Goal: Transaction & Acquisition: Purchase product/service

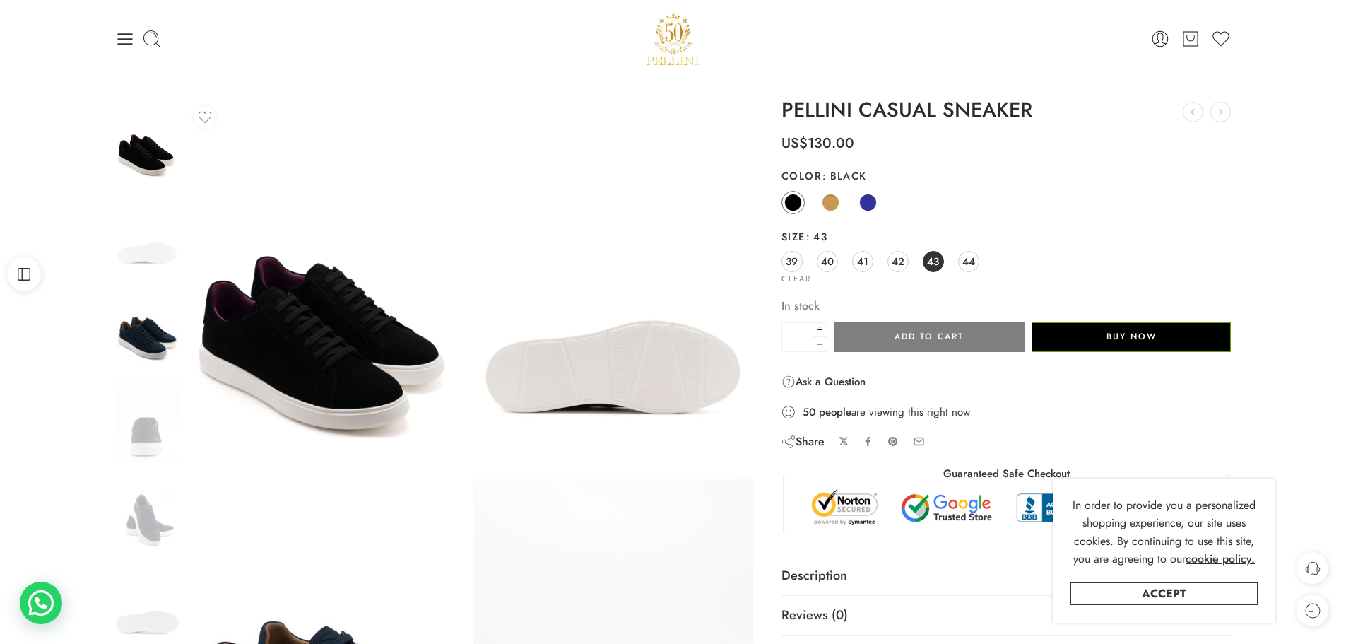
click at [155, 339] on img at bounding box center [147, 326] width 64 height 85
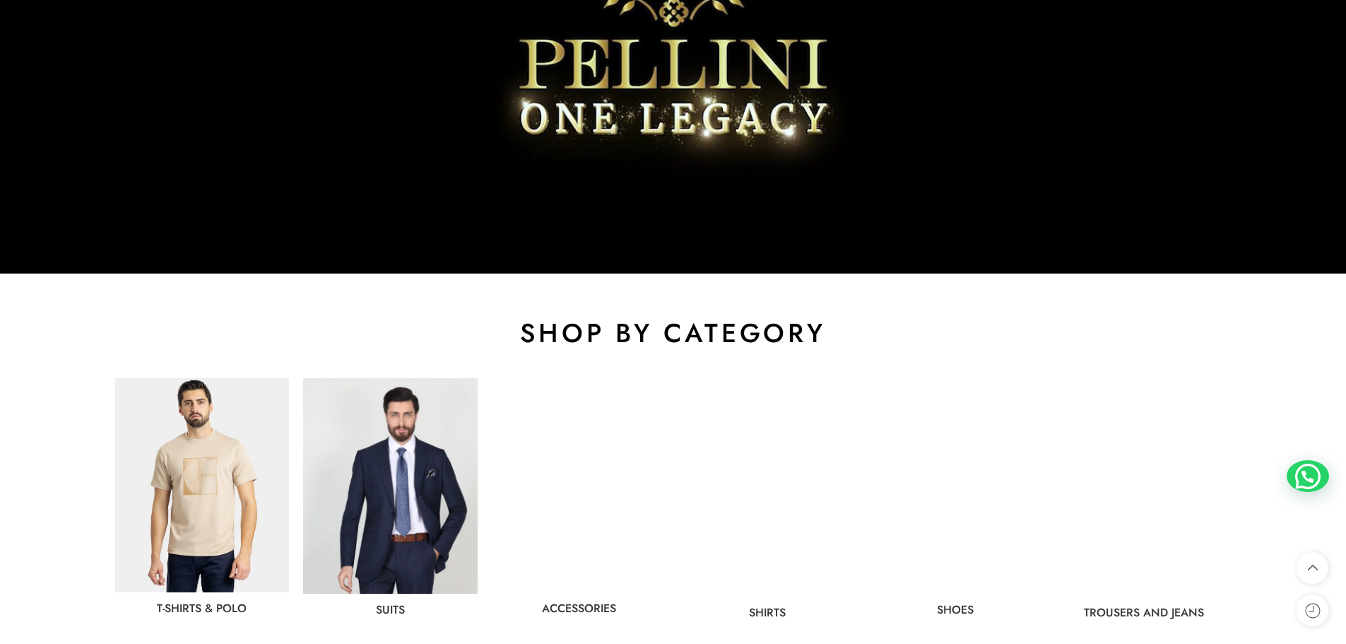
scroll to position [636, 0]
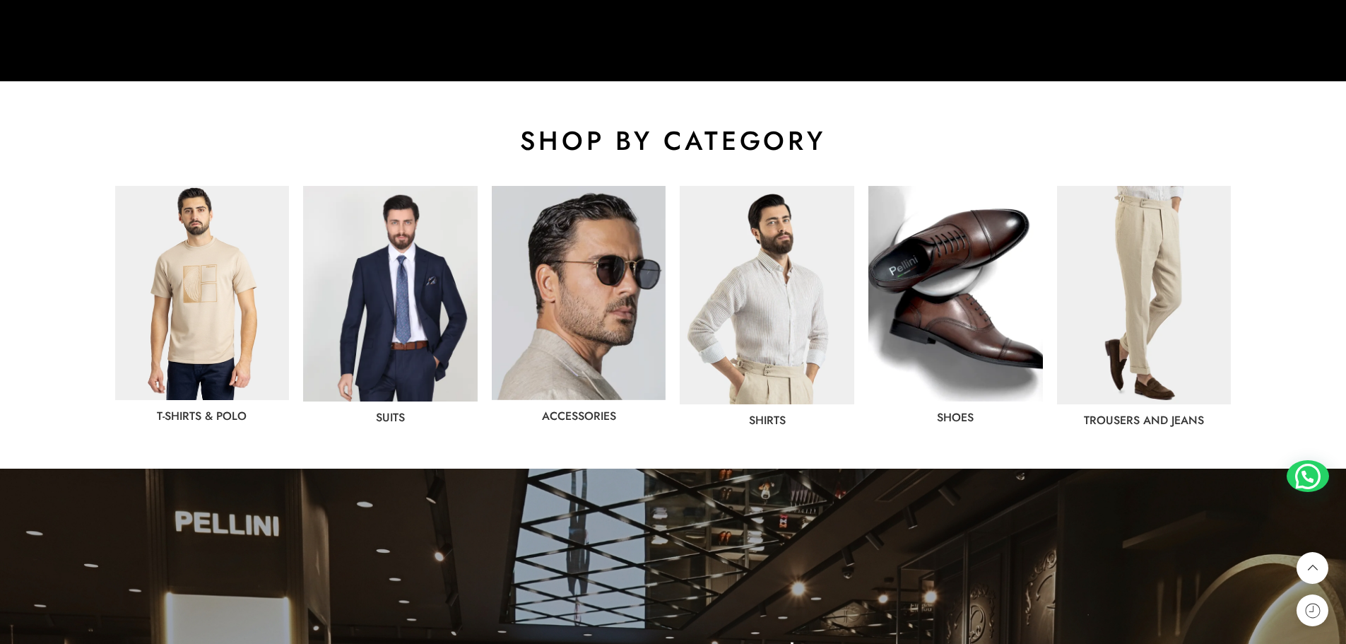
click at [940, 266] on img at bounding box center [955, 293] width 174 height 215
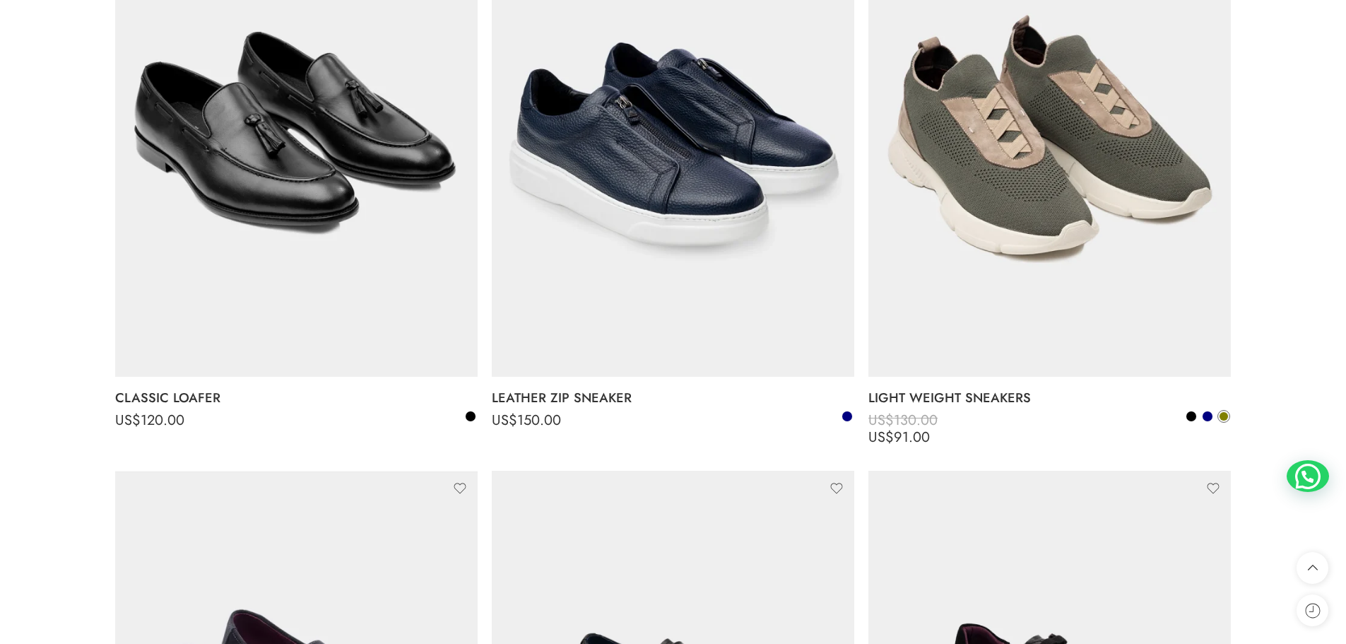
scroll to position [1483, 0]
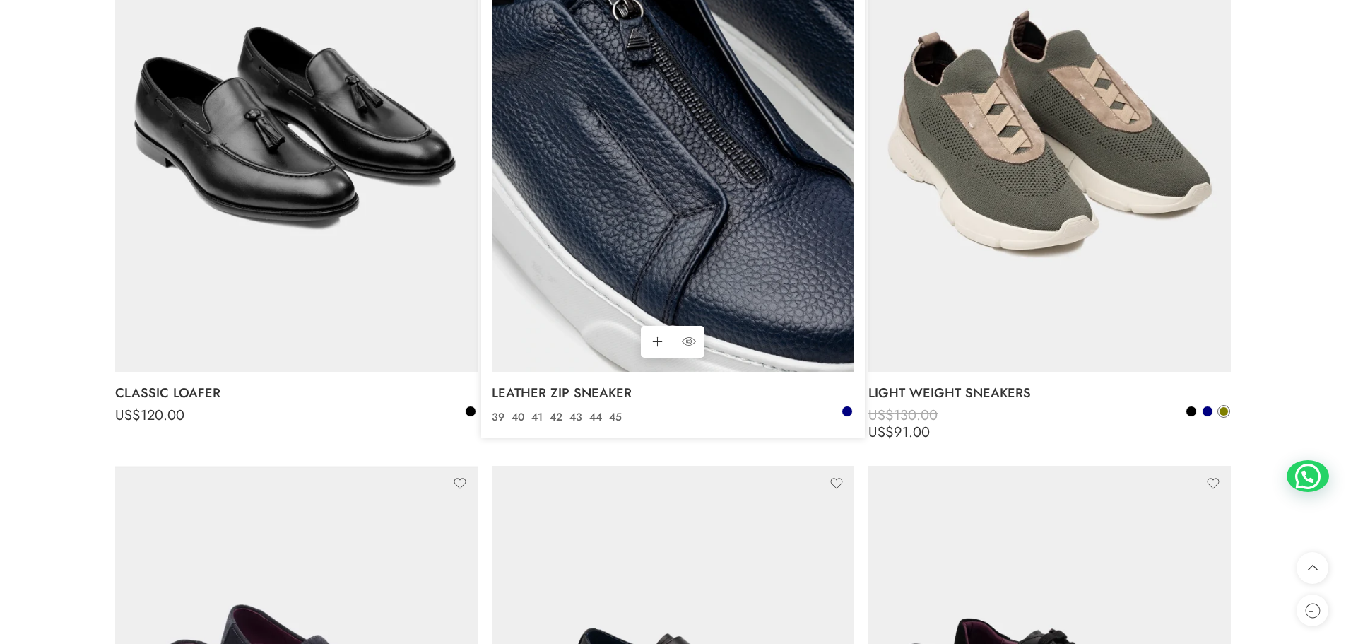
click at [663, 116] on img at bounding box center [673, 129] width 362 height 483
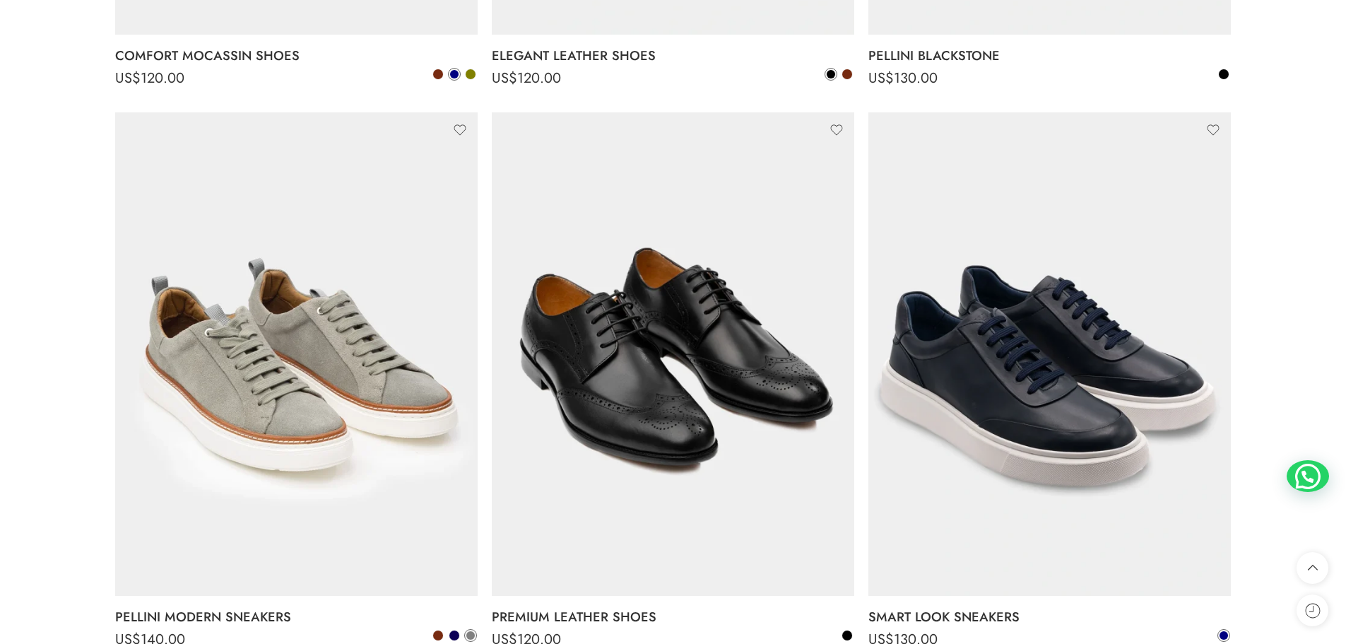
scroll to position [2472, 0]
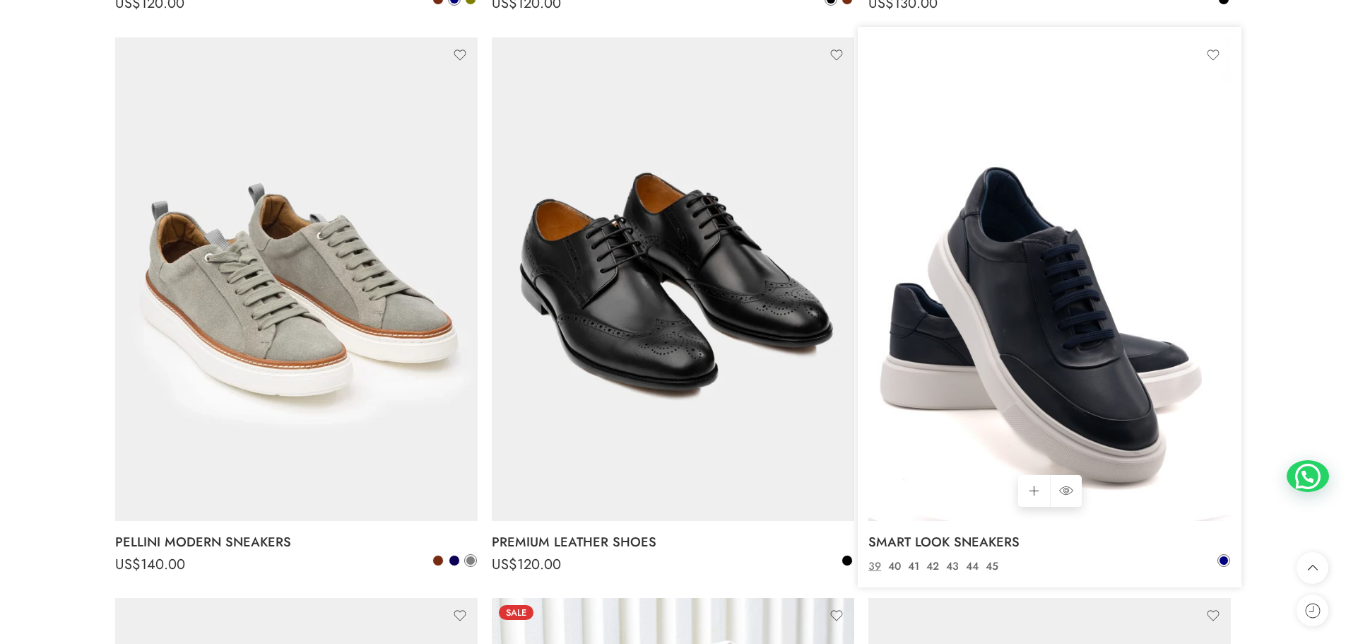
click at [1038, 330] on img at bounding box center [1049, 278] width 362 height 483
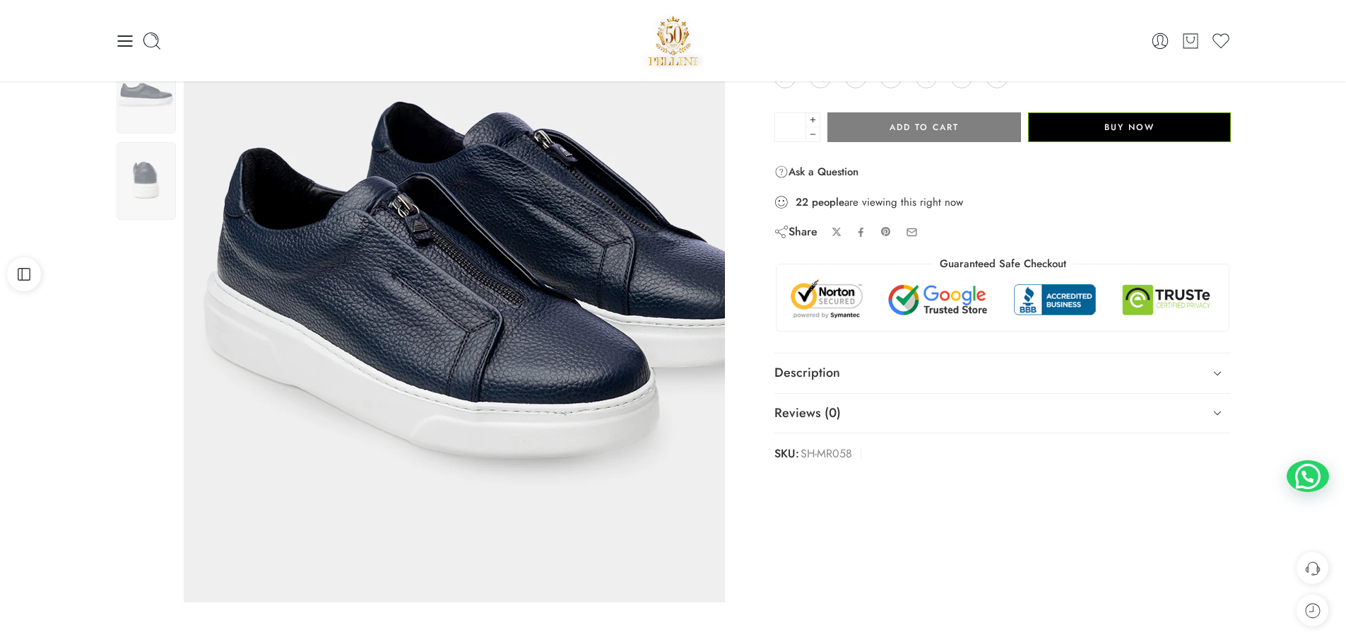
scroll to position [141, 0]
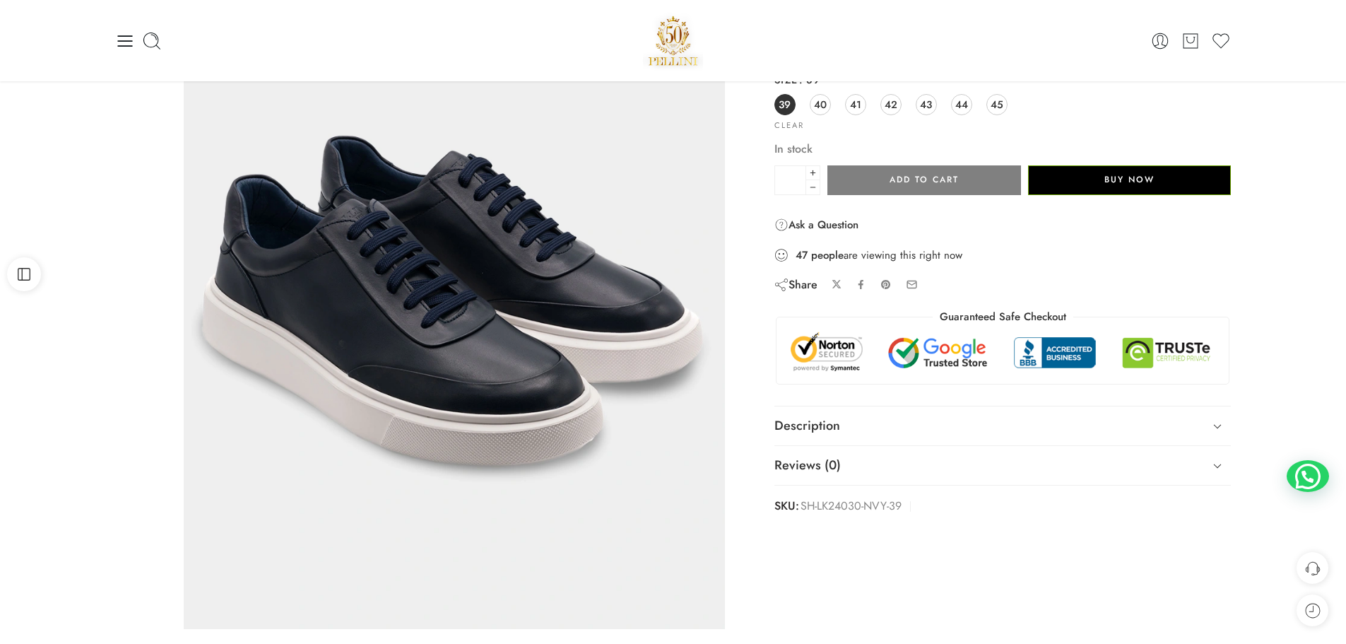
scroll to position [71, 0]
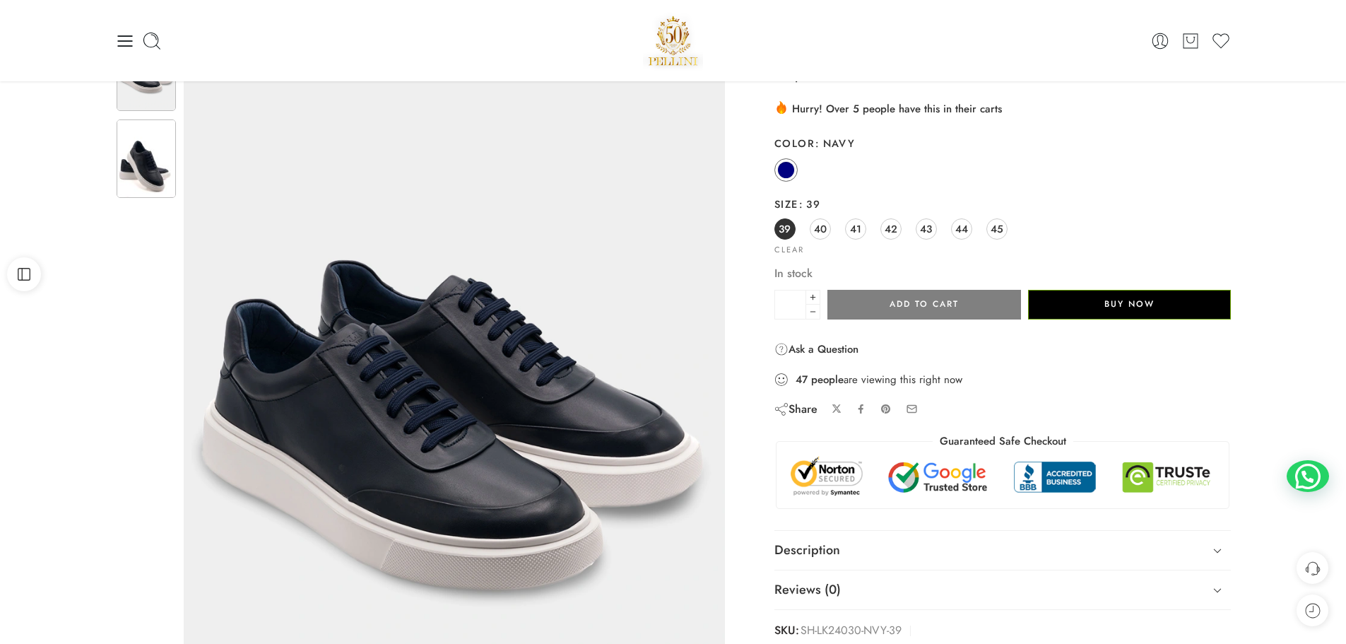
click at [144, 180] on img at bounding box center [146, 158] width 59 height 78
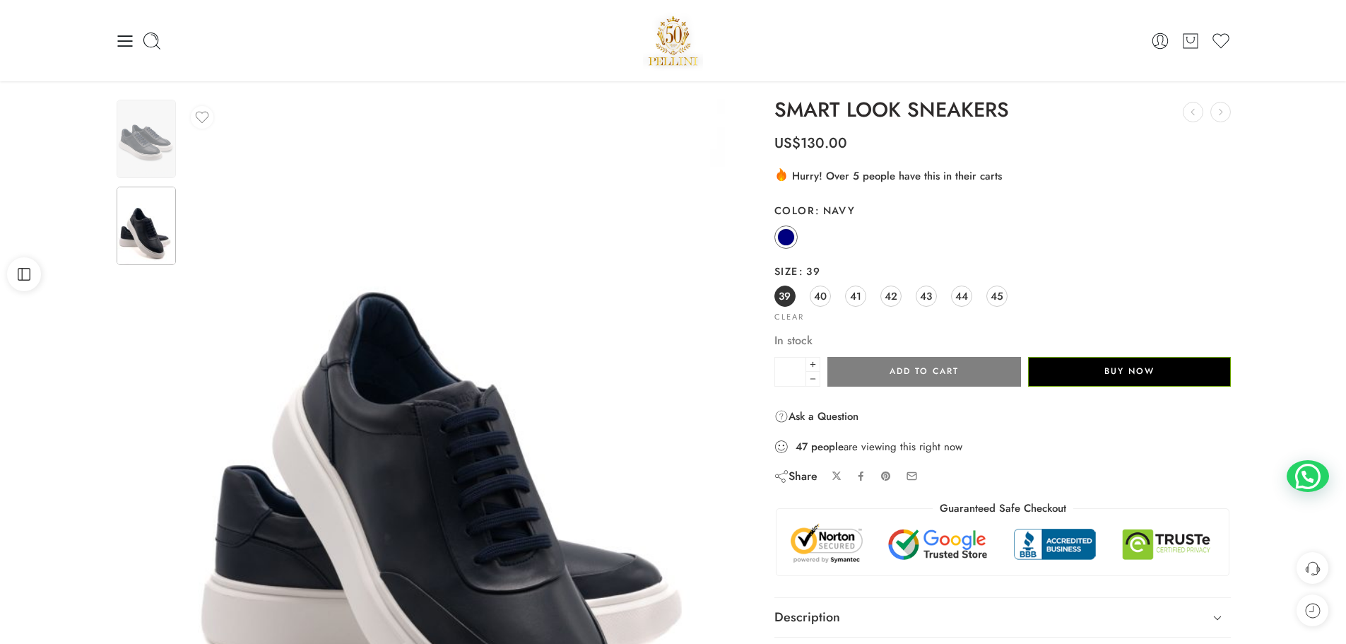
scroll to position [0, 0]
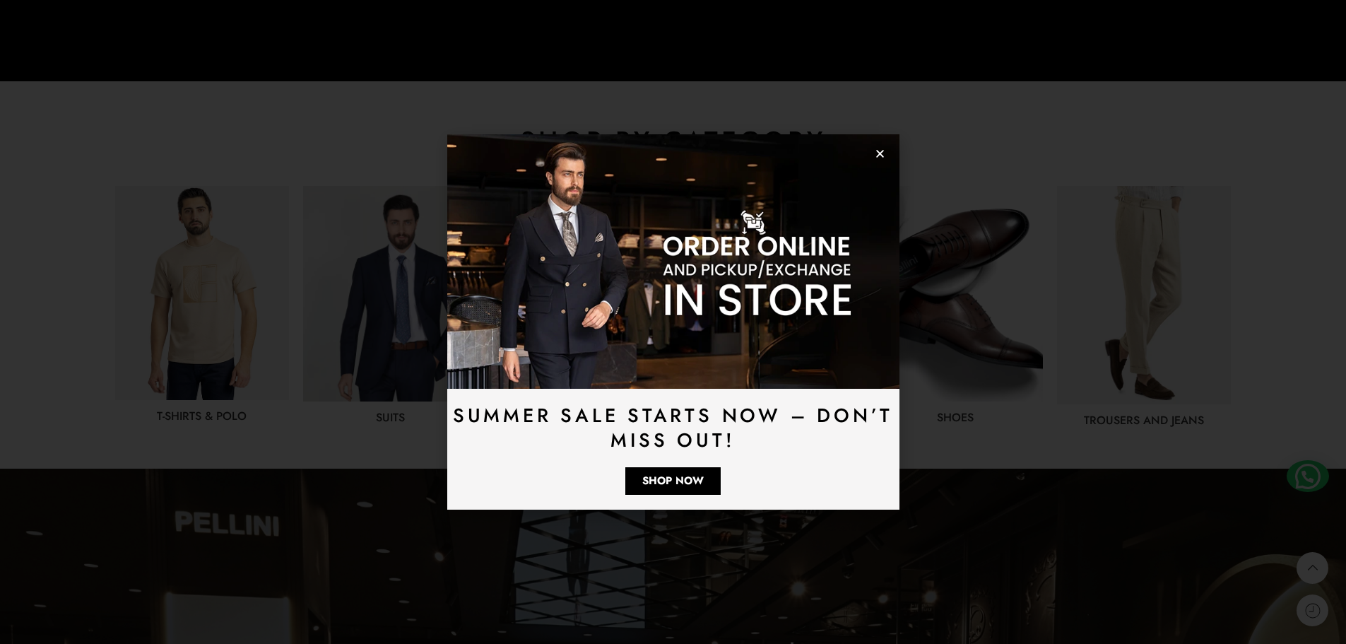
click at [881, 155] on use "Close" at bounding box center [880, 154] width 8 height 8
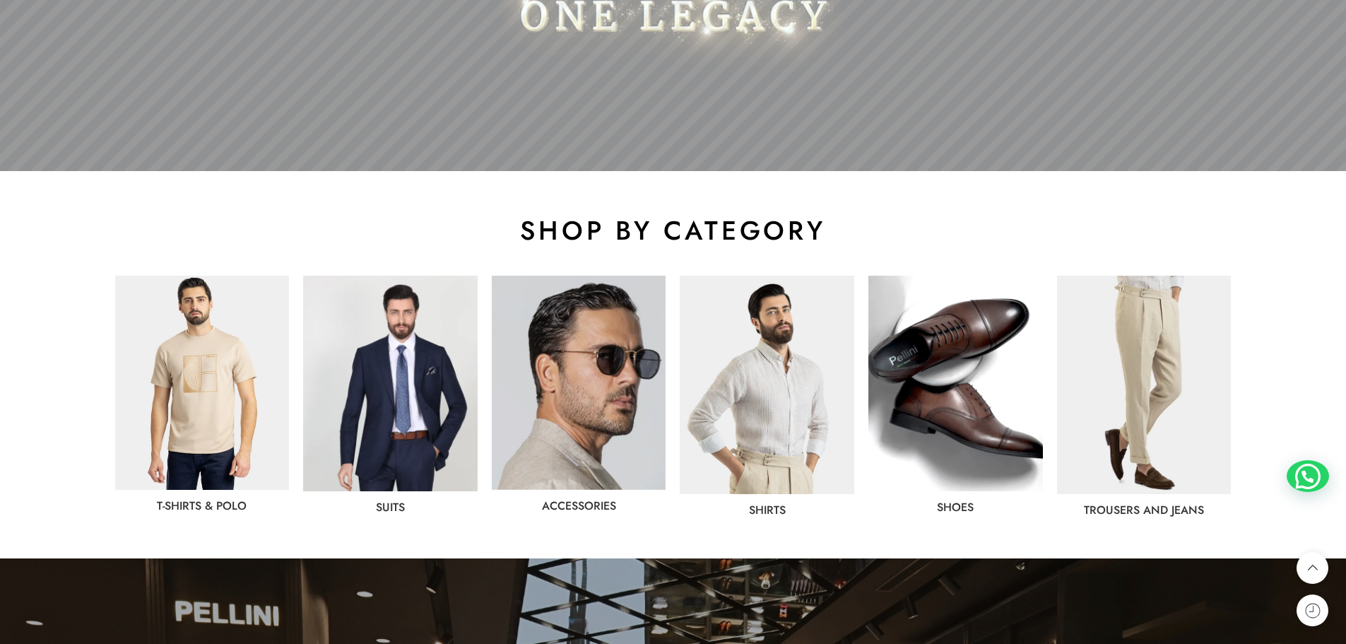
scroll to position [636, 0]
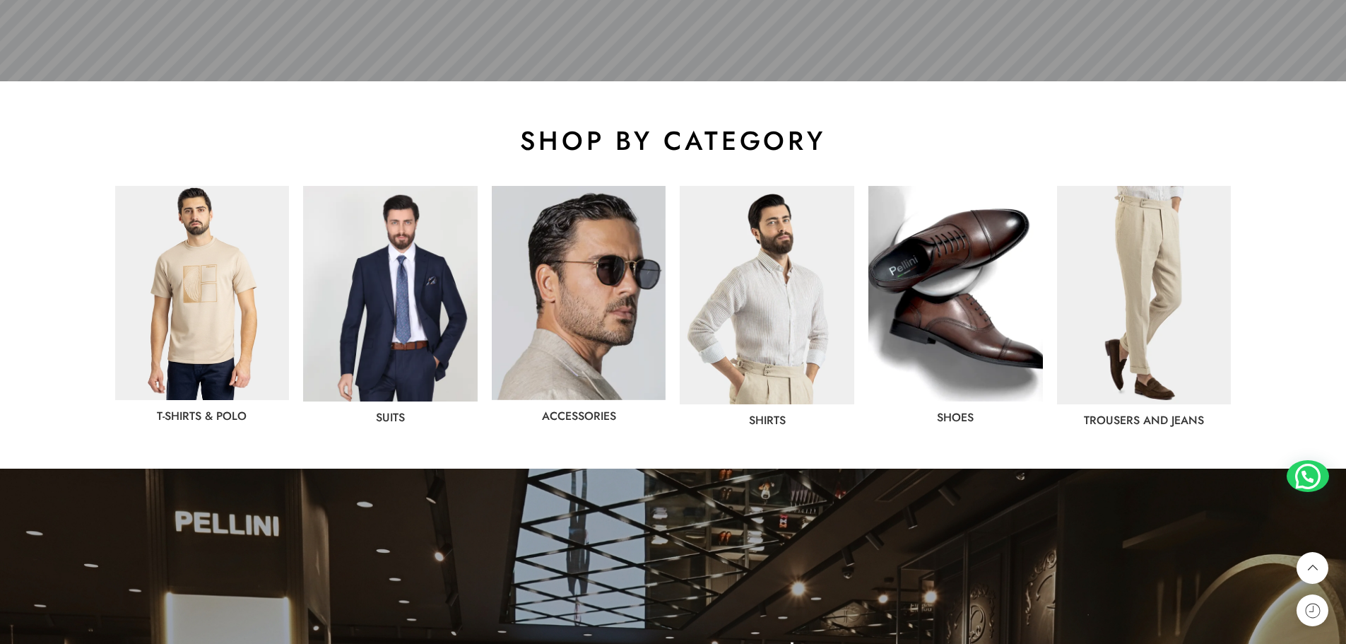
click at [945, 352] on img at bounding box center [955, 293] width 174 height 215
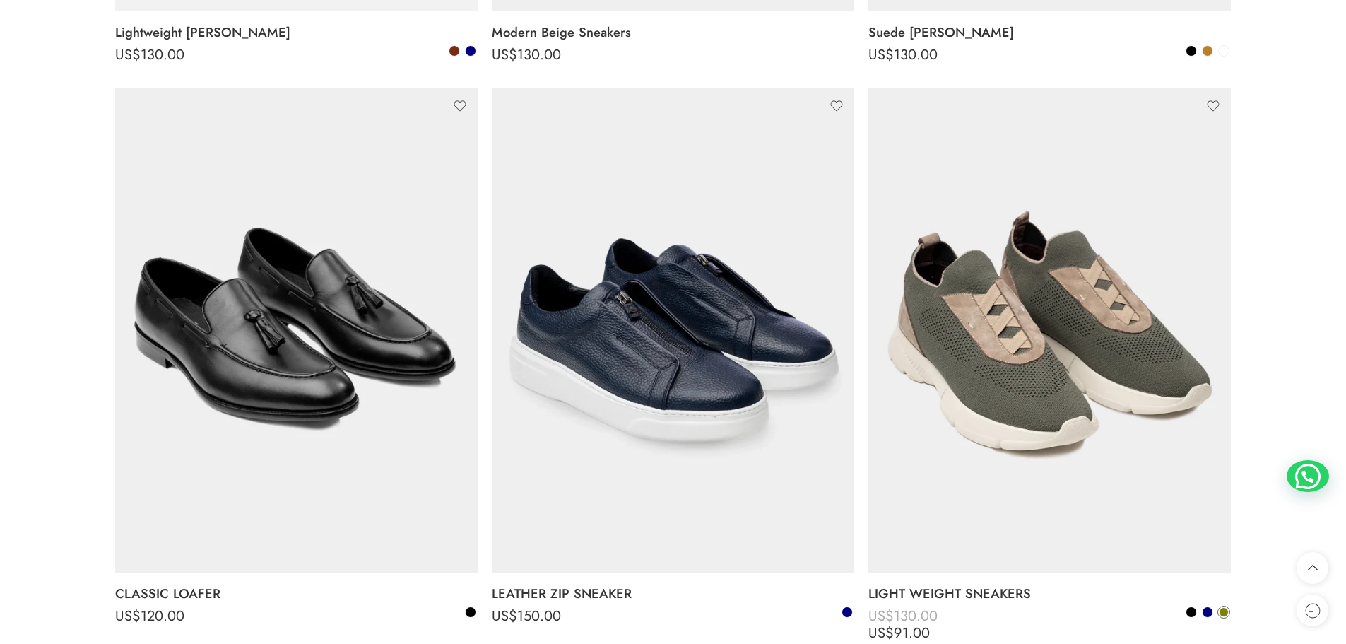
scroll to position [1413, 0]
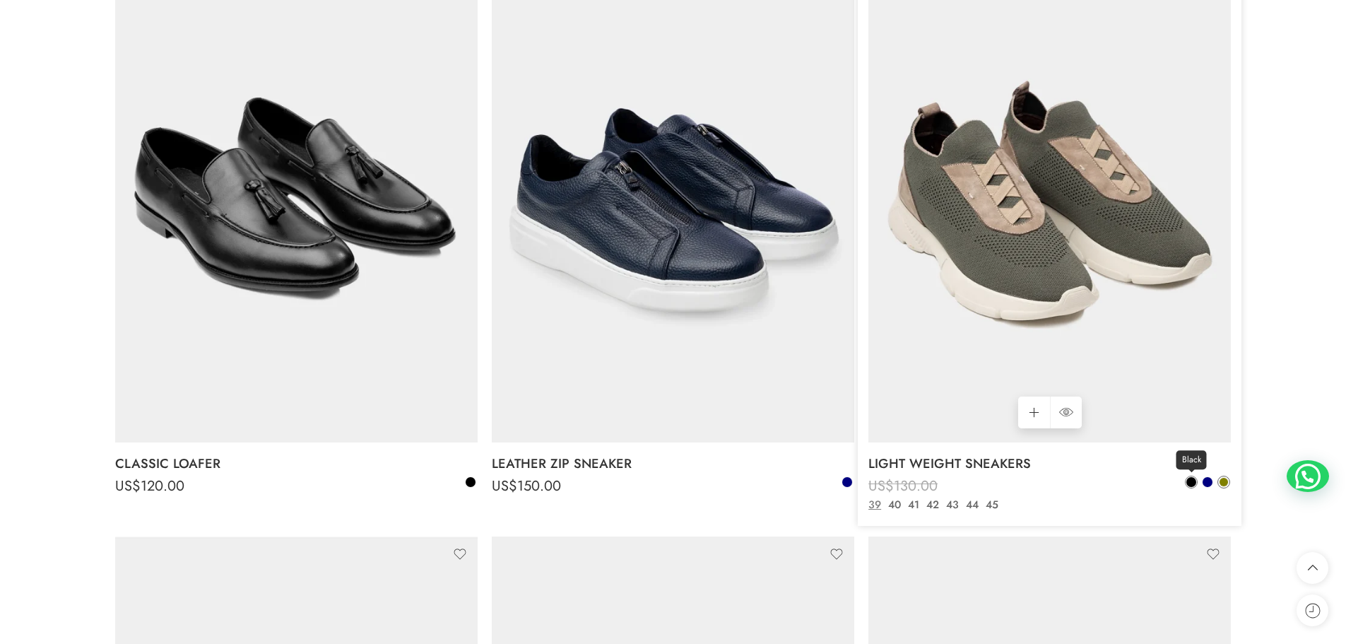
click at [1192, 482] on span at bounding box center [1191, 482] width 10 height 10
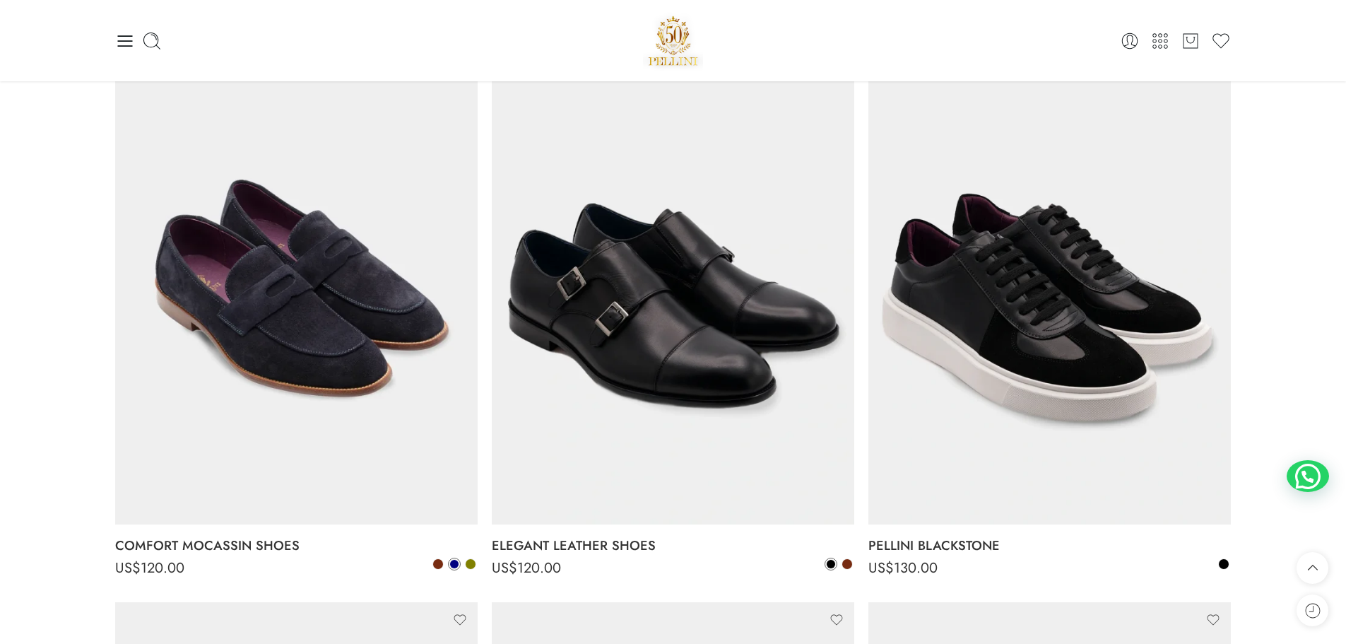
scroll to position [1907, 0]
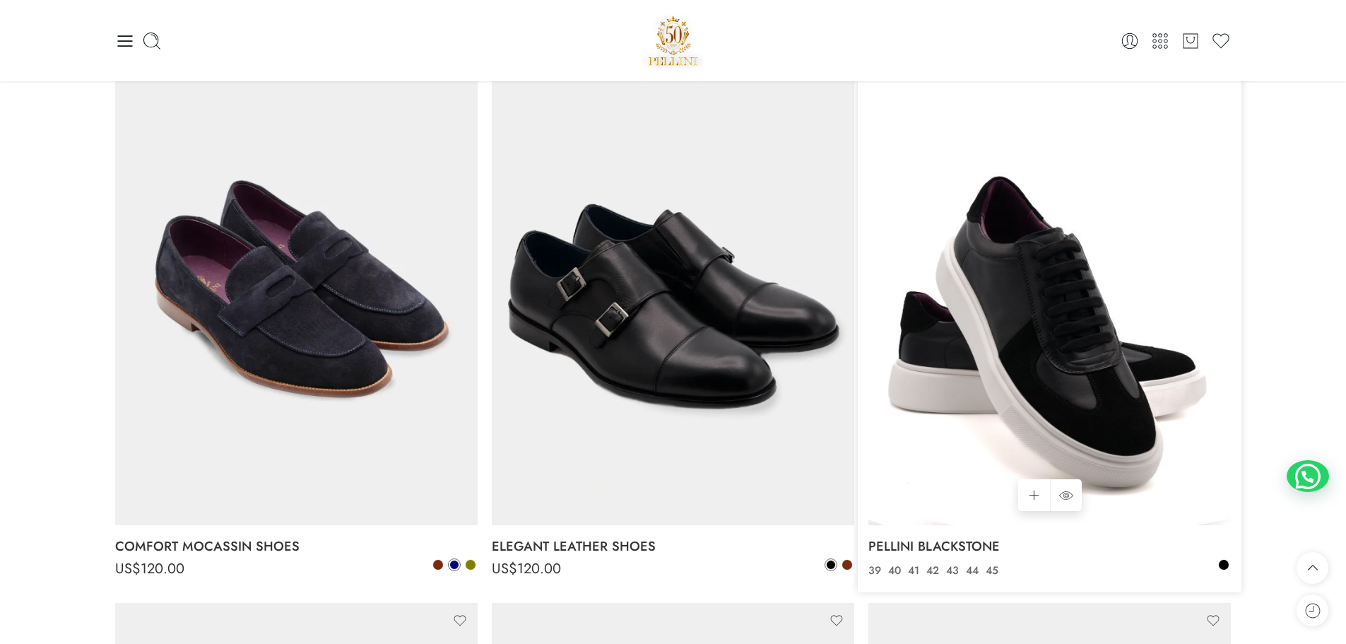
click at [1054, 286] on img at bounding box center [1049, 283] width 362 height 483
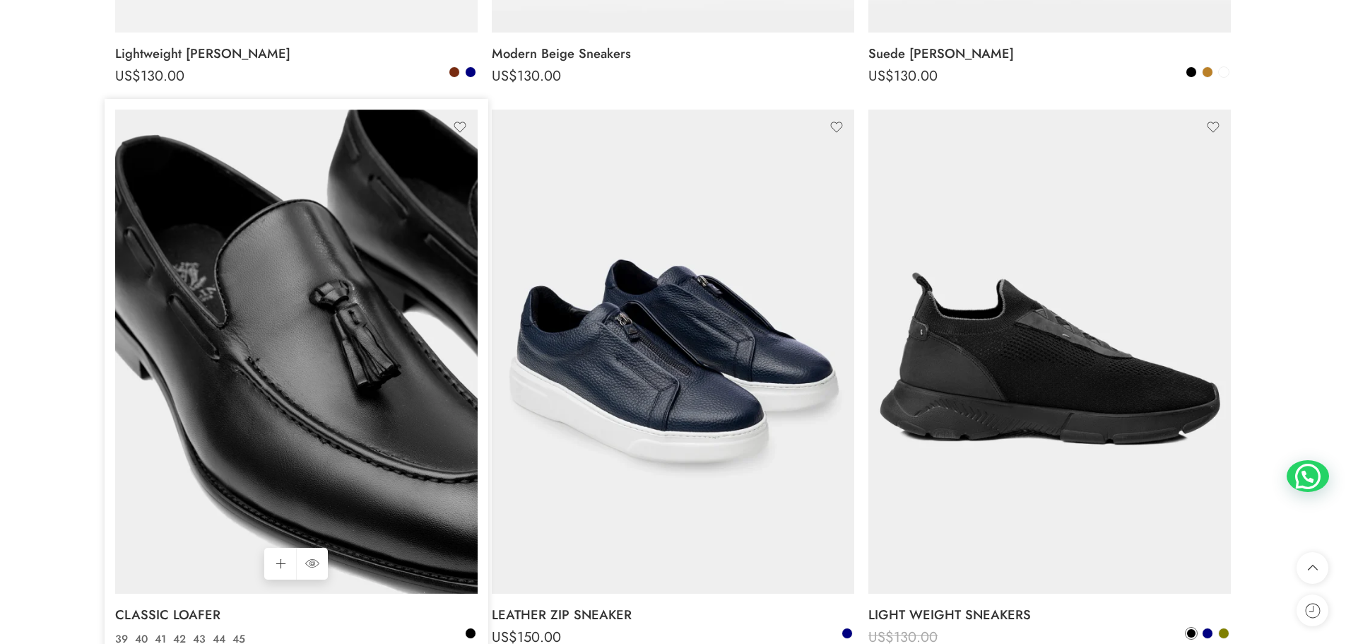
scroll to position [1342, 0]
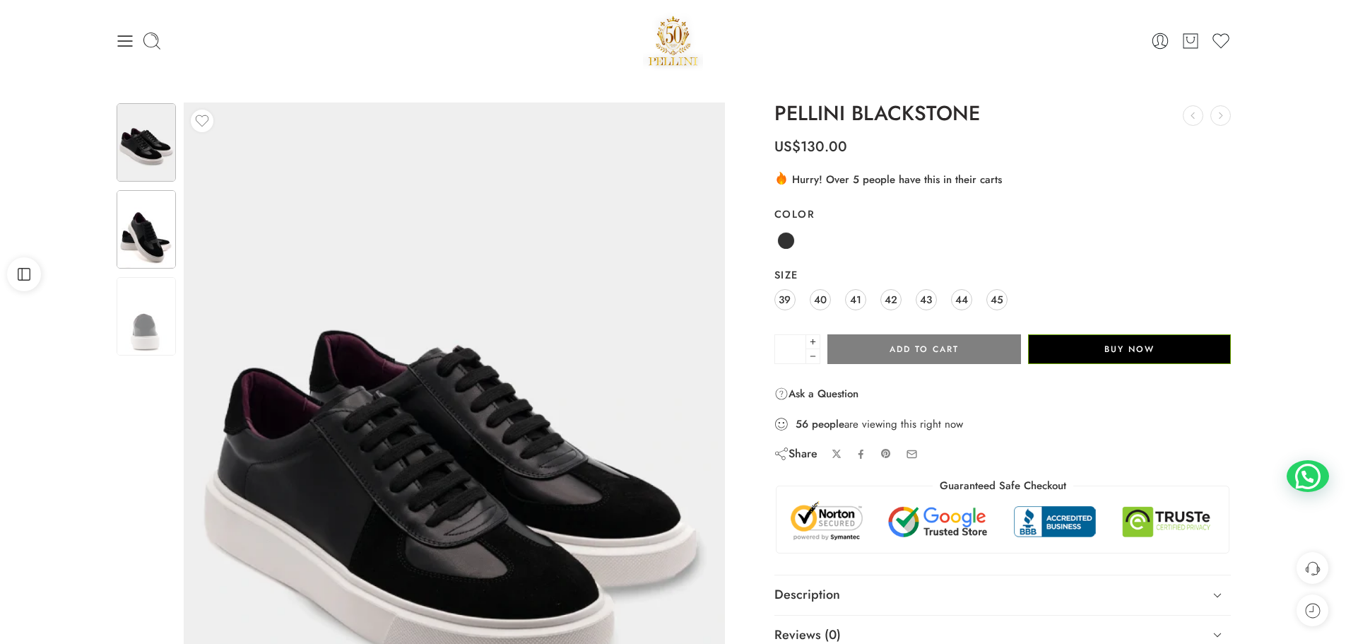
click at [137, 232] on img at bounding box center [146, 229] width 59 height 78
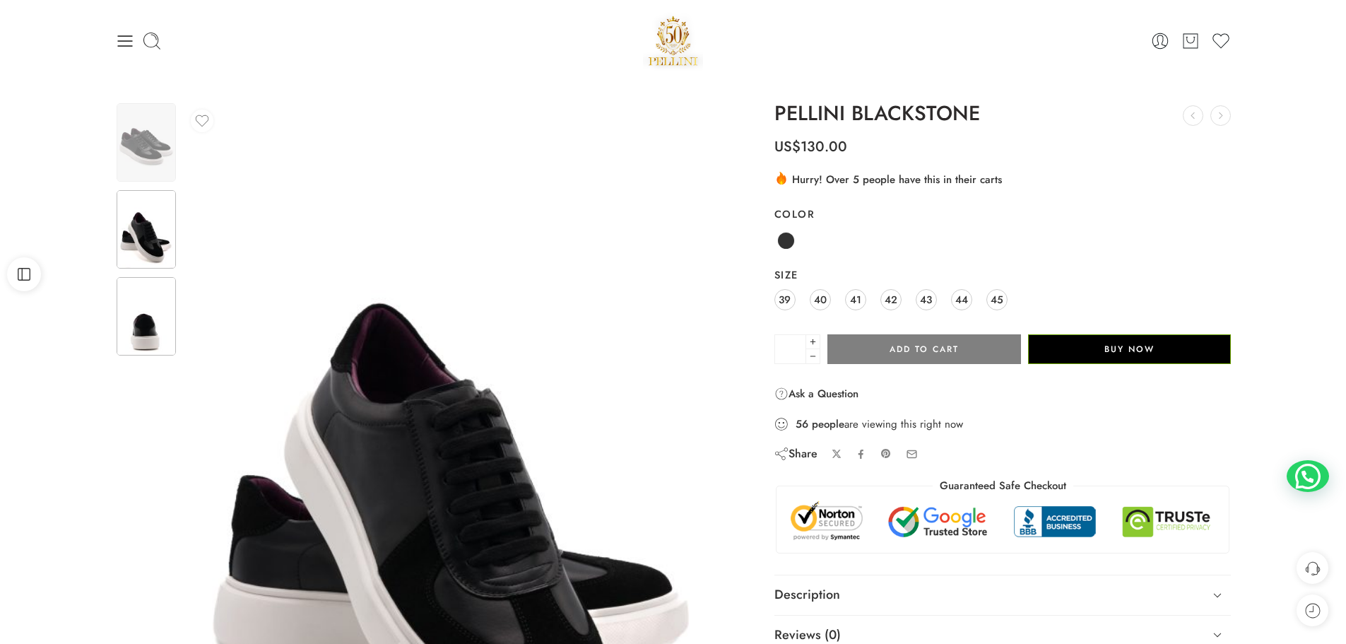
click at [137, 307] on img at bounding box center [146, 316] width 59 height 78
